Goal: Check status

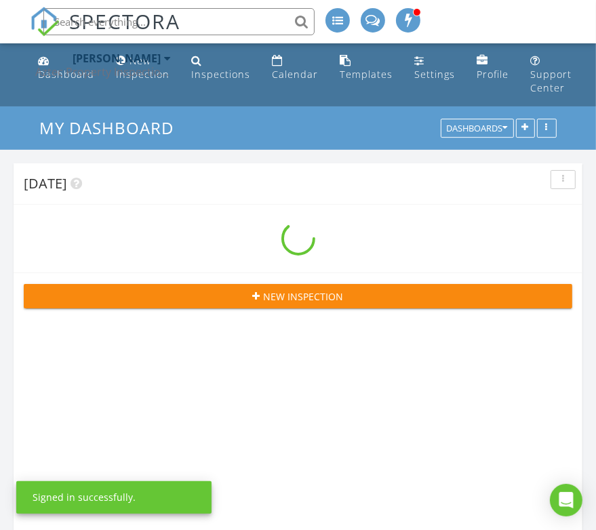
scroll to position [2069, 617]
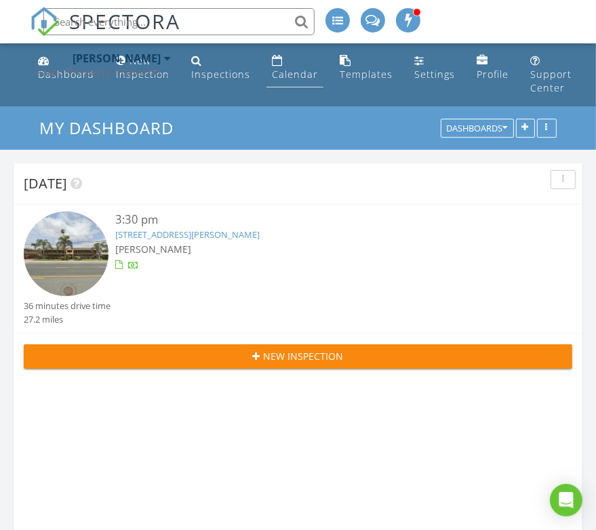
click at [283, 71] on div "Calendar" at bounding box center [295, 74] width 46 height 13
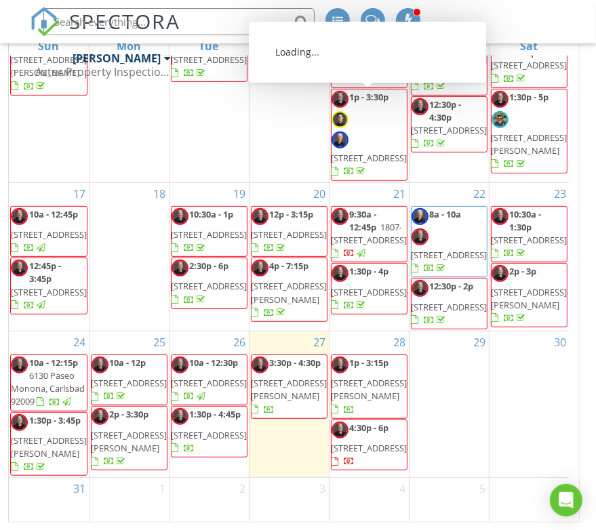
scroll to position [404, 0]
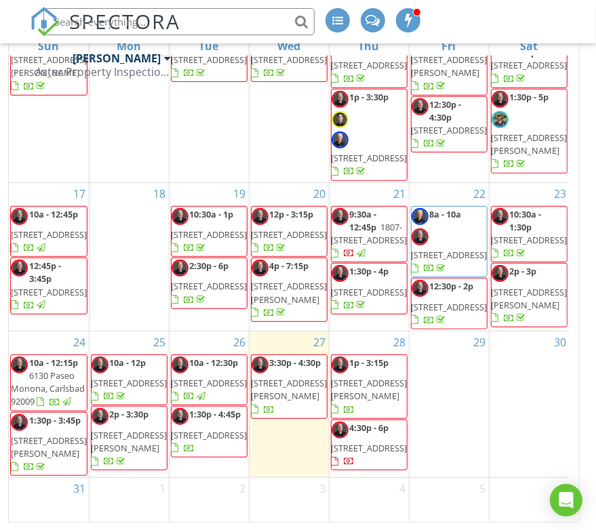
click at [203, 429] on span "[STREET_ADDRESS]" at bounding box center [210, 435] width 76 height 12
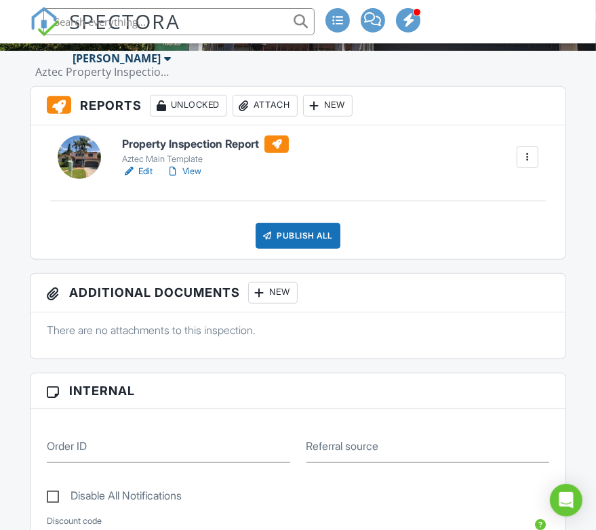
click at [214, 142] on h6 "Property Inspection Report" at bounding box center [205, 145] width 167 height 18
